Goal: Navigation & Orientation: Find specific page/section

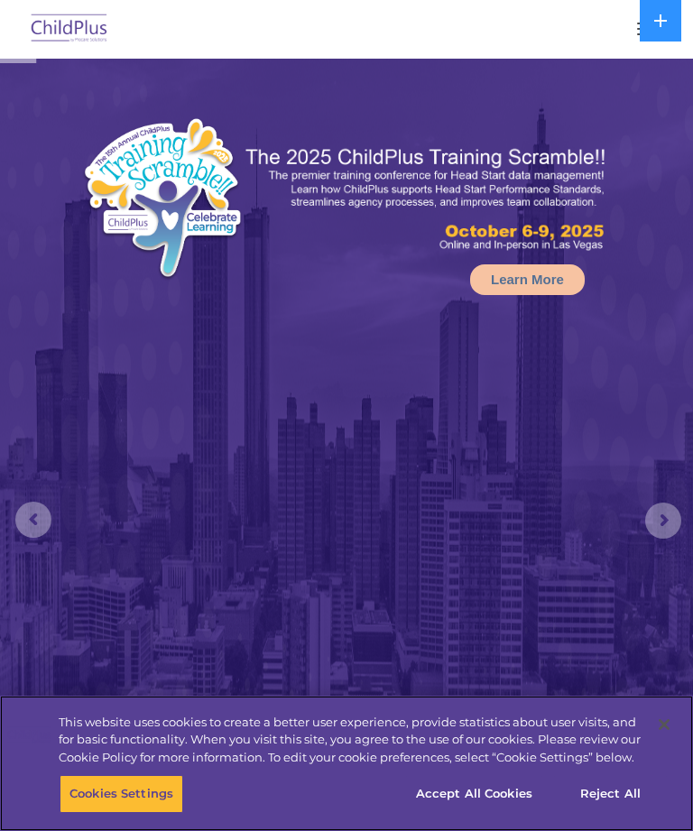
select select "MEDIUM"
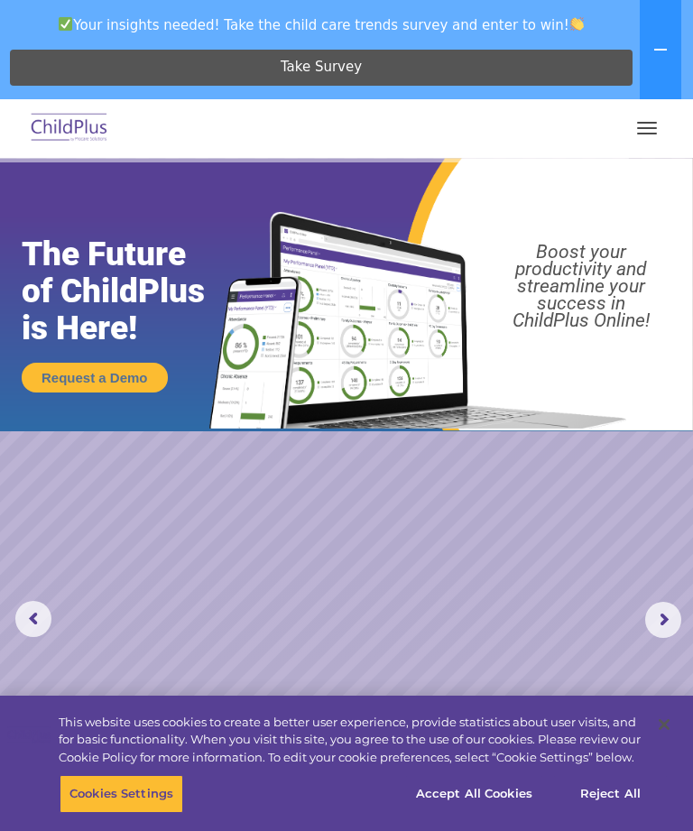
click at [658, 120] on button "button" at bounding box center [647, 128] width 38 height 29
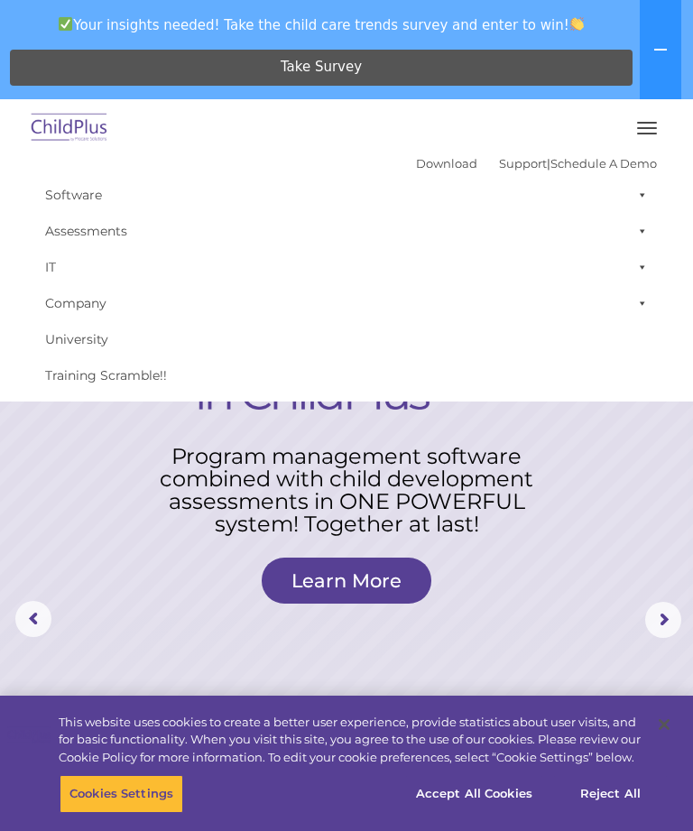
click at [423, 158] on link "Download" at bounding box center [446, 163] width 61 height 14
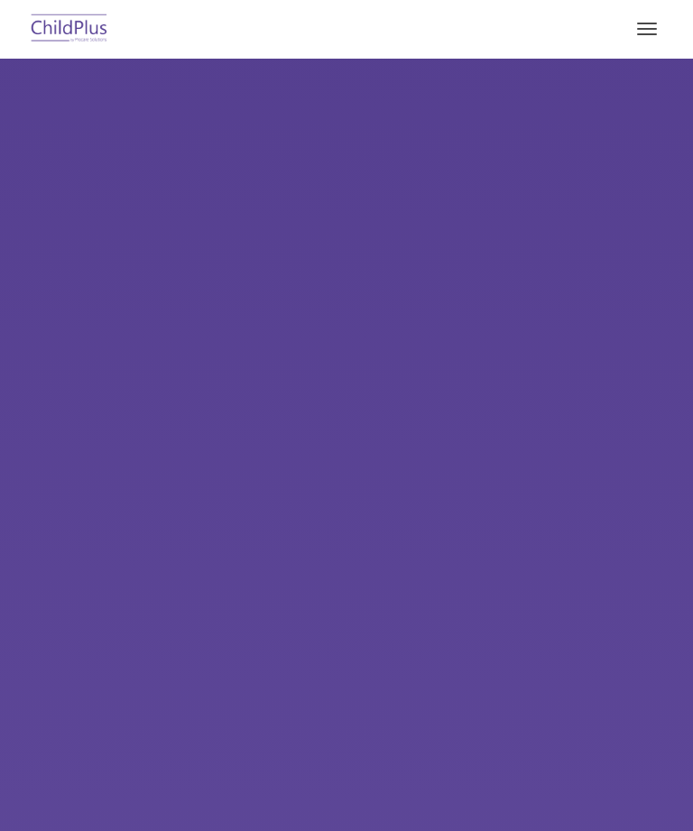
click at [0, 0] on button at bounding box center [0, 0] width 0 height 0
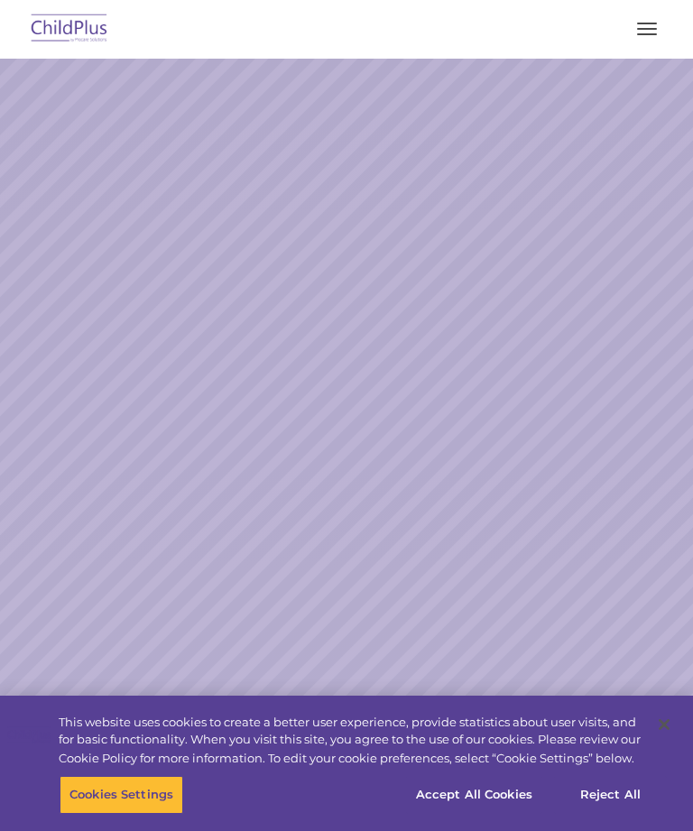
select select "MEDIUM"
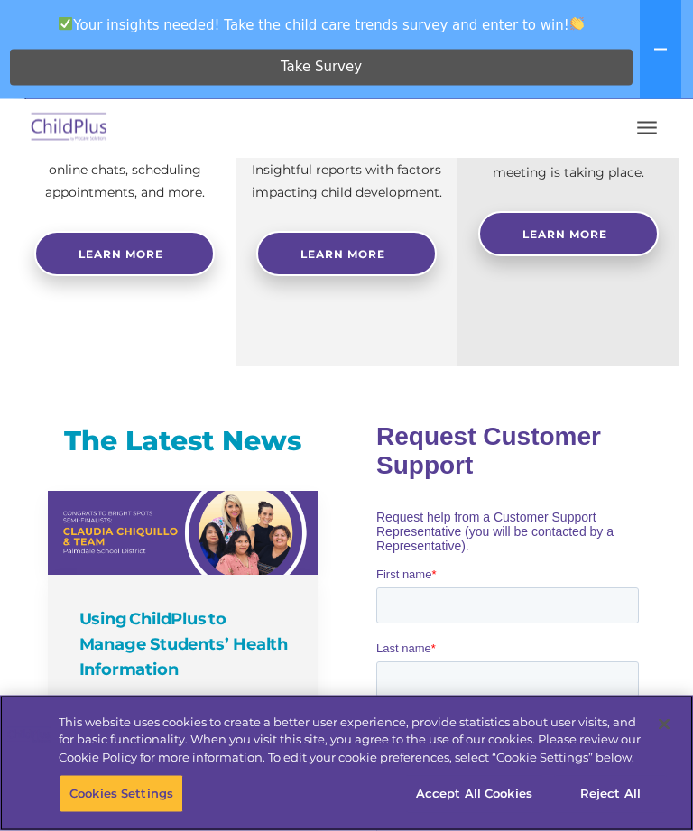
scroll to position [1134, 0]
